Goal: Task Accomplishment & Management: Manage account settings

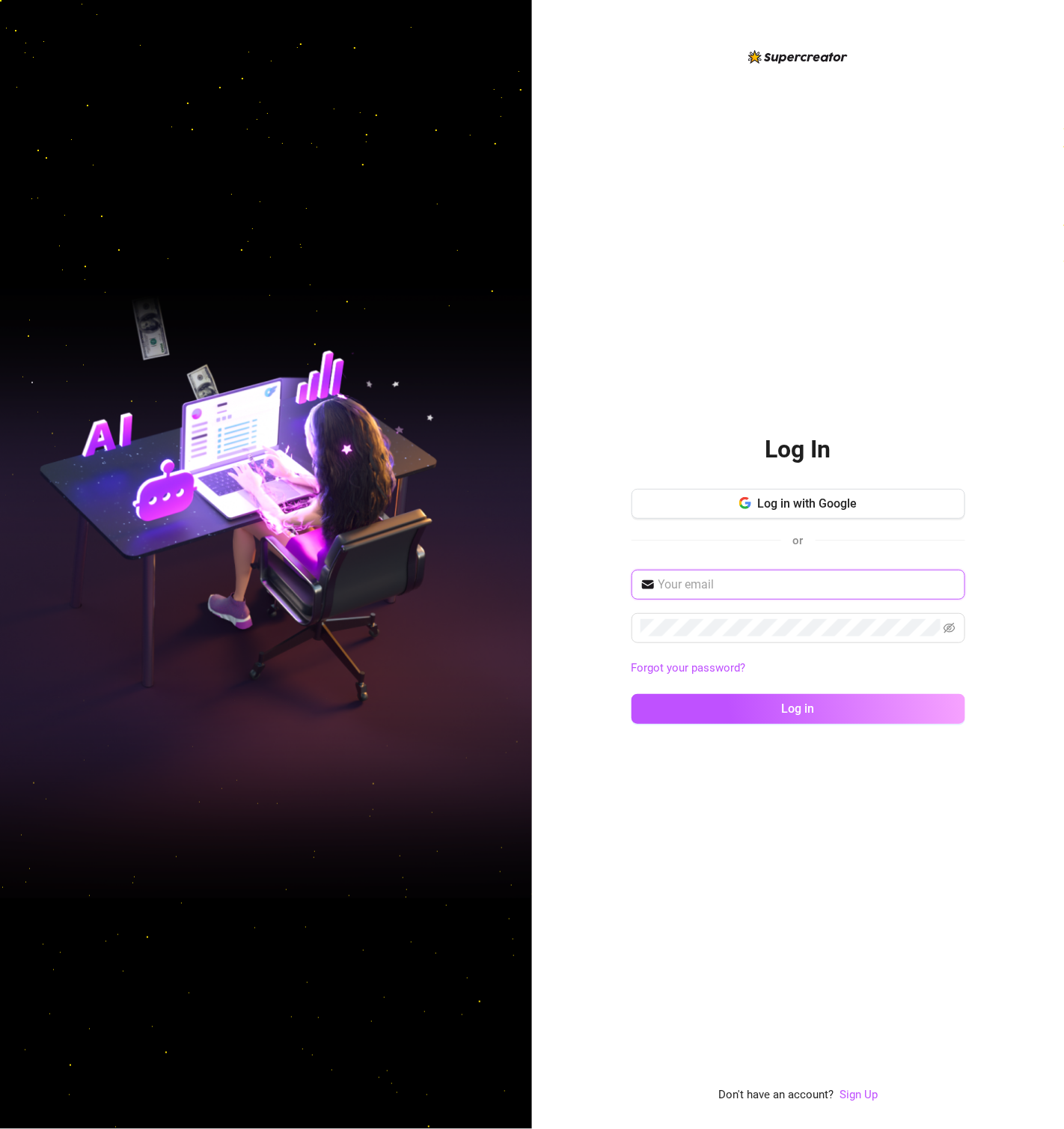
click at [743, 583] on input "text" at bounding box center [808, 584] width 298 height 18
paste input "kaymanagementeam@gmail.com"
type input "kaymanagementeam@gmail.com"
click at [805, 714] on span "Log in" at bounding box center [798, 708] width 33 height 14
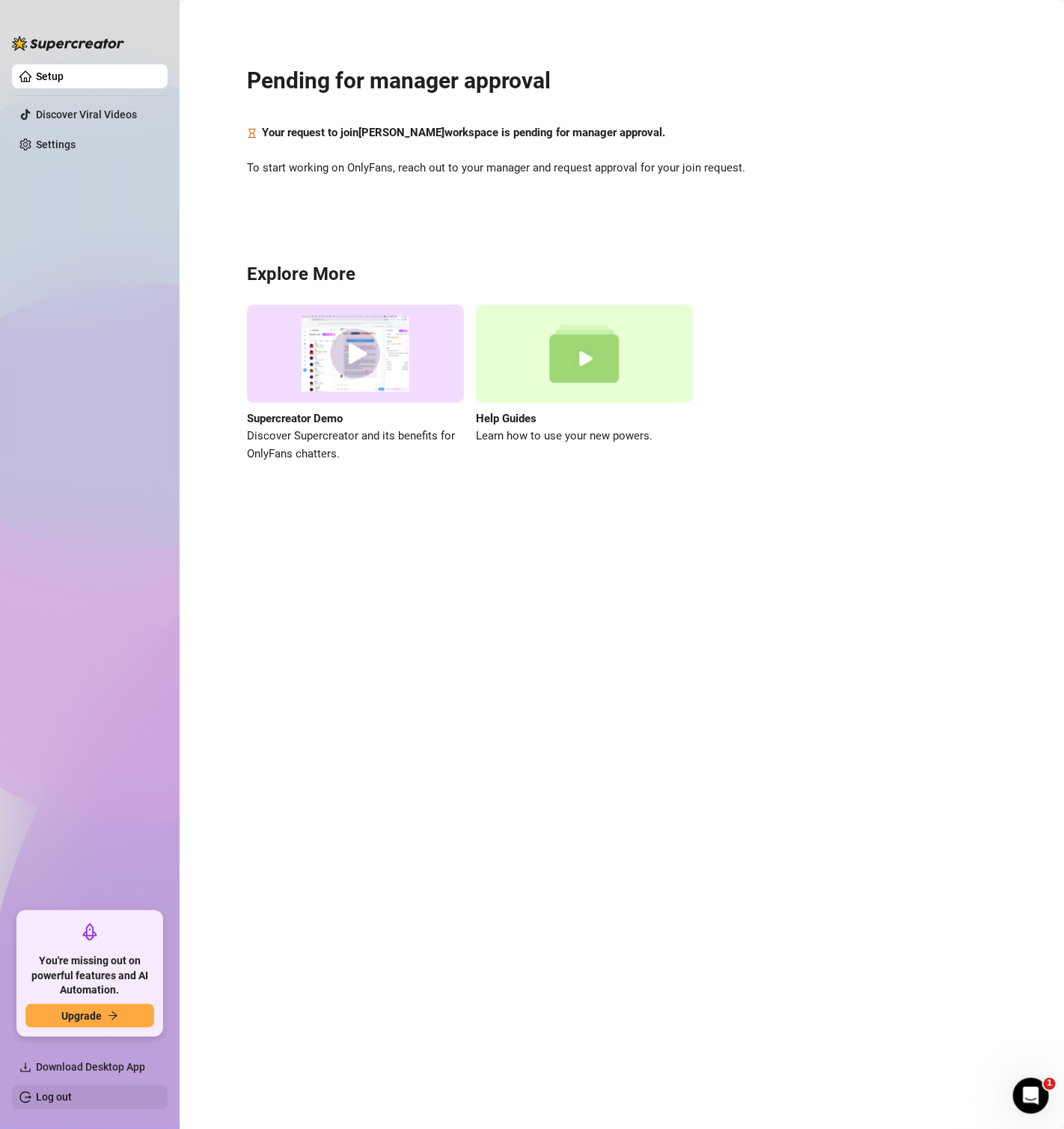
click at [72, 1093] on link "Log out" at bounding box center [54, 1098] width 36 height 12
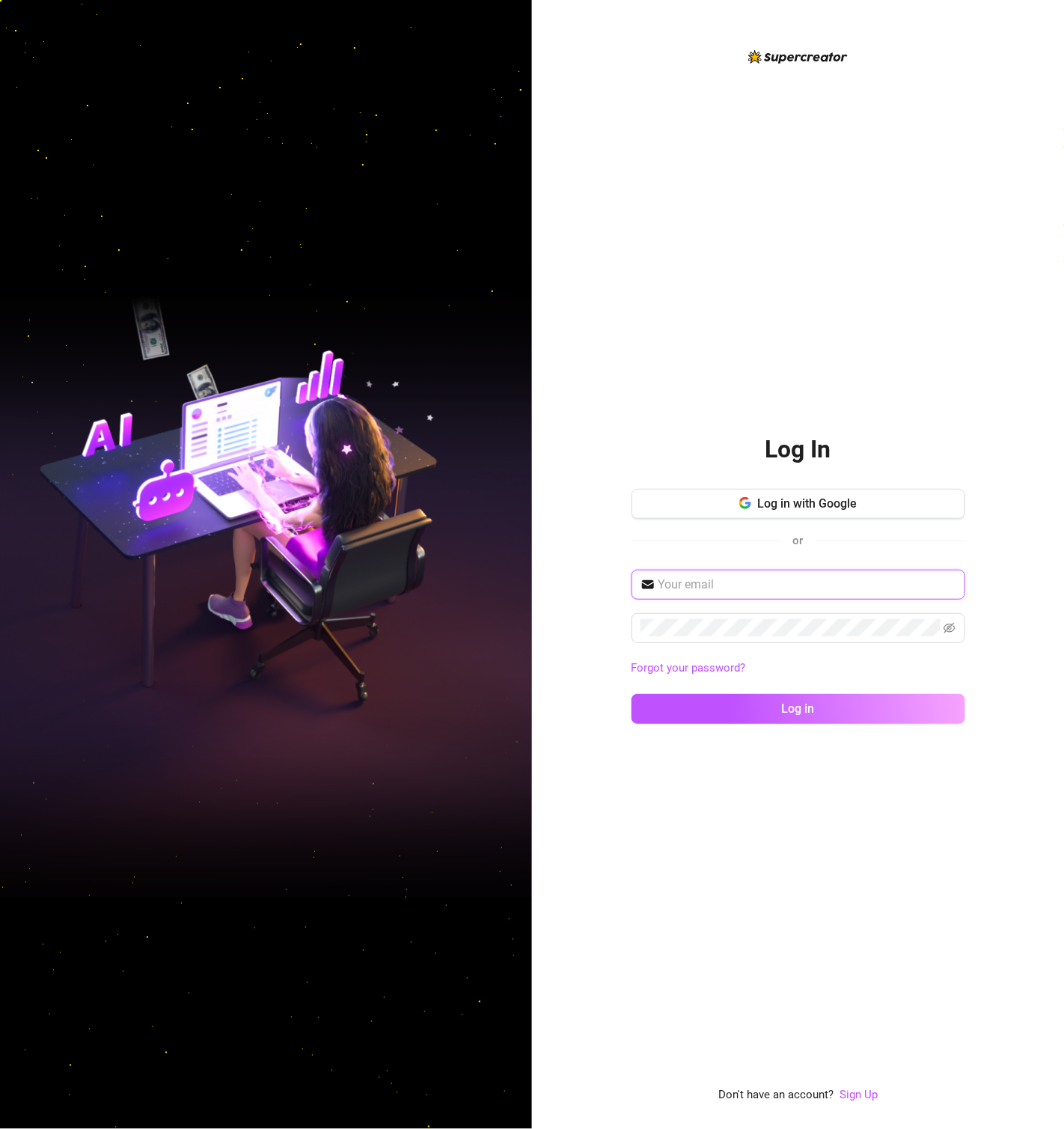
click at [710, 593] on input "text" at bounding box center [808, 584] width 298 height 18
paste input "[EMAIL_ADDRESS][DOMAIN_NAME]"
type input "[EMAIL_ADDRESS][DOMAIN_NAME]"
click at [774, 637] on span at bounding box center [799, 629] width 334 height 30
click at [795, 708] on span "Log in" at bounding box center [798, 708] width 33 height 14
